Goal: Task Accomplishment & Management: Use online tool/utility

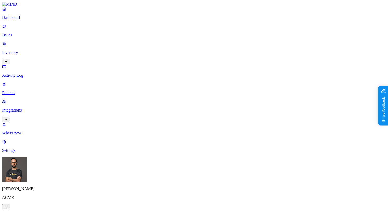
click at [27, 50] on p "Inventory" at bounding box center [194, 52] width 384 height 5
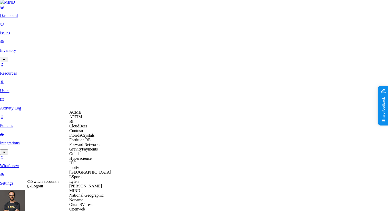
click at [85, 138] on div "FloridaCrystals" at bounding box center [94, 135] width 50 height 5
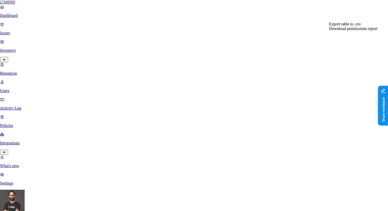
click at [379, 16] on html "Dashboard Issues Inventory Resources Users Activity Log Policies Integrations W…" at bounding box center [194, 173] width 388 height 346
click at [344, 15] on html "Dashboard Issues Inventory Resources Users Activity Log Policies Integrations W…" at bounding box center [194, 173] width 388 height 346
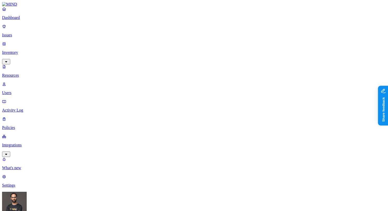
click at [48, 202] on html "Dashboard Issues Inventory Resources Users Activity Log Policies Integrations W…" at bounding box center [194, 174] width 388 height 348
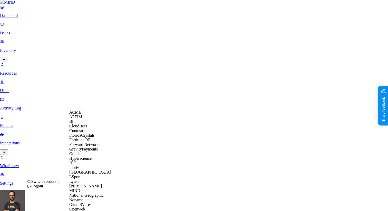
scroll to position [183, 0]
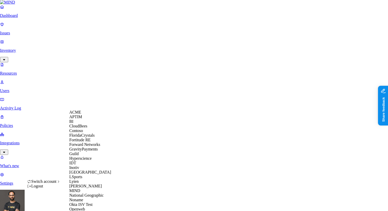
click at [90, 133] on div "Contoso" at bounding box center [94, 131] width 50 height 5
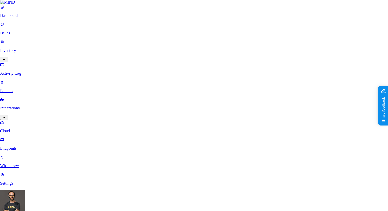
scroll to position [178, 0]
